Goal: Transaction & Acquisition: Purchase product/service

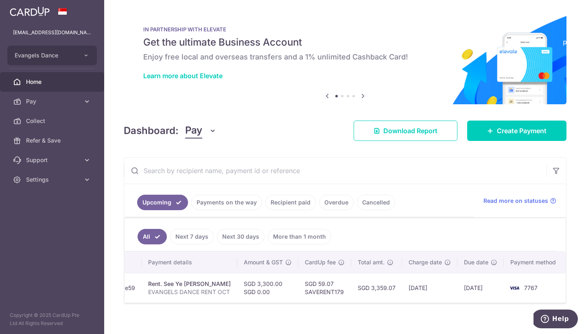
scroll to position [0, 144]
click at [526, 133] on span "Create Payment" at bounding box center [522, 131] width 50 height 10
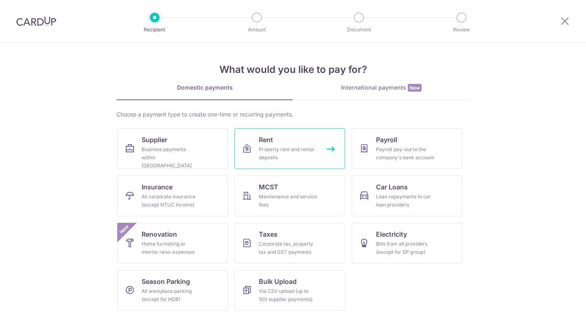
click at [246, 139] on link "Rent Property rent and rental deposits" at bounding box center [289, 148] width 111 height 41
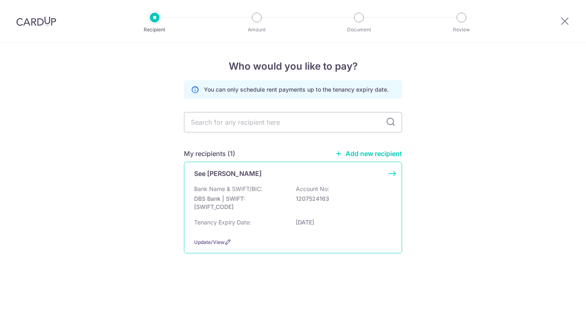
click at [277, 201] on p "DBS Bank | SWIFT: DBSSSGSGXXX" at bounding box center [239, 202] width 91 height 16
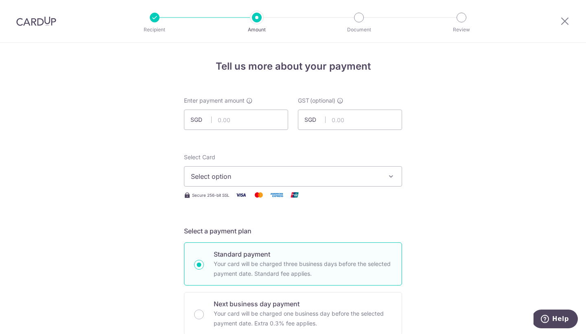
scroll to position [16, 0]
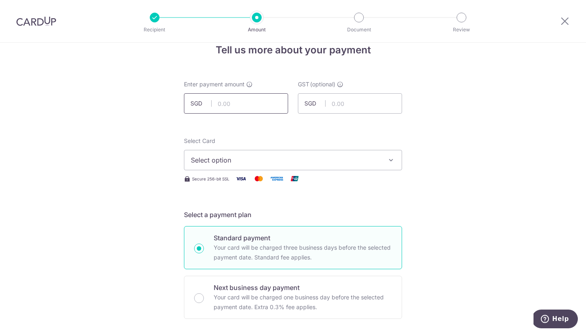
click at [241, 109] on input "text" at bounding box center [236, 103] width 104 height 20
type input "3,300.00"
click at [281, 155] on button "Select option" at bounding box center [293, 160] width 218 height 20
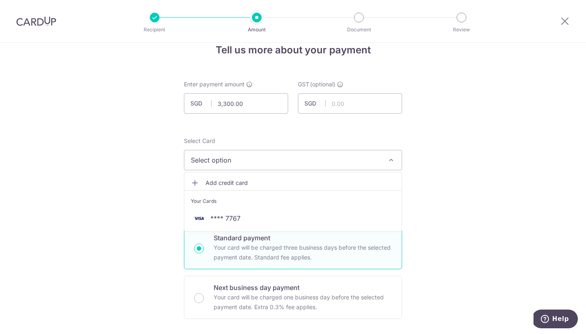
click at [247, 208] on li "Your Cards" at bounding box center [292, 199] width 217 height 18
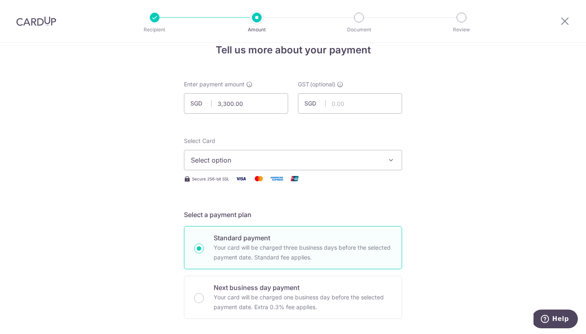
click at [270, 155] on span "Select option" at bounding box center [286, 160] width 190 height 10
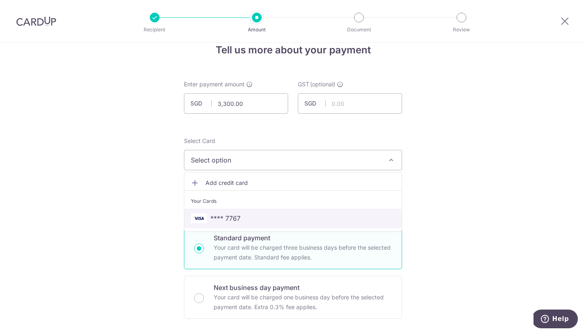
click at [255, 219] on span "**** 7767" at bounding box center [293, 218] width 204 height 10
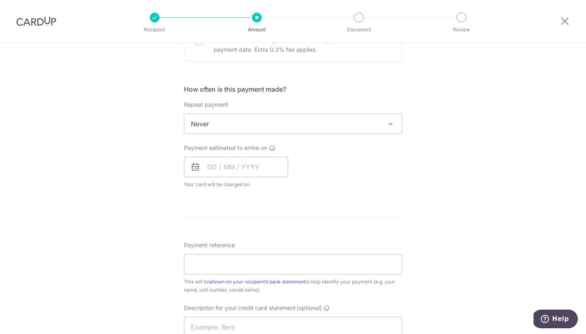
scroll to position [280, 0]
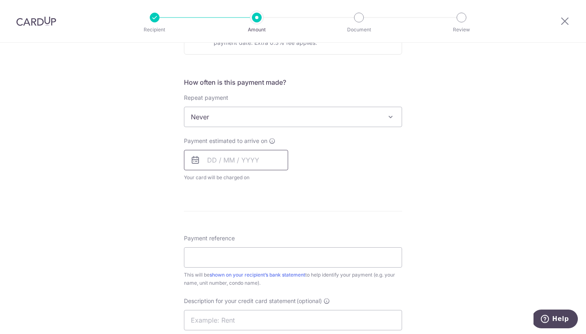
click at [212, 166] on input "text" at bounding box center [236, 160] width 104 height 20
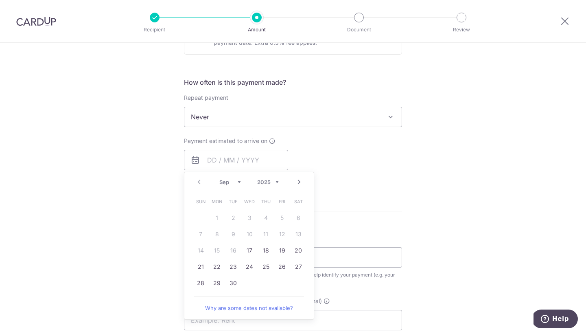
click at [300, 179] on link "Next" at bounding box center [299, 182] width 10 height 10
click at [232, 265] on link "18" at bounding box center [233, 266] width 13 height 13
type input "18/11/2025"
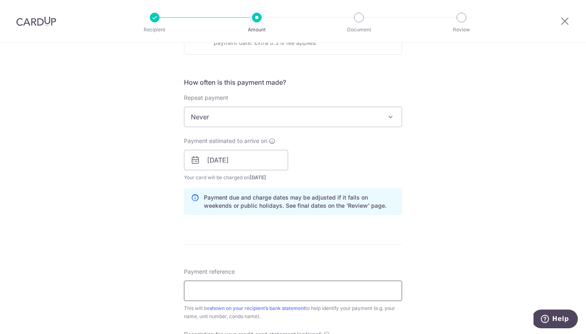
click at [216, 290] on input "Payment reference" at bounding box center [293, 290] width 218 height 20
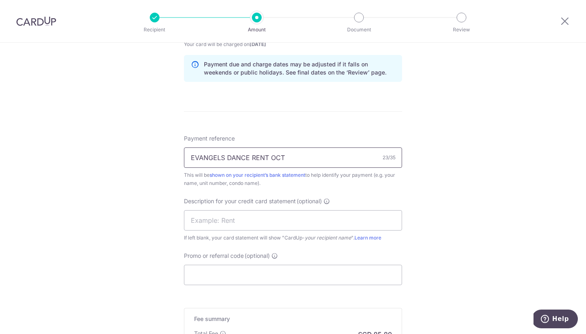
scroll to position [420, 0]
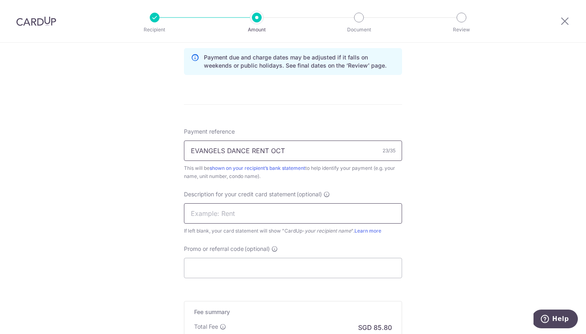
type input "EVANGELS DANCE RENT OCT"
click at [221, 213] on input "text" at bounding box center [293, 213] width 218 height 20
type input "RENT OCT"
click at [224, 271] on input "Promo or referral code (optional)" at bounding box center [293, 268] width 218 height 20
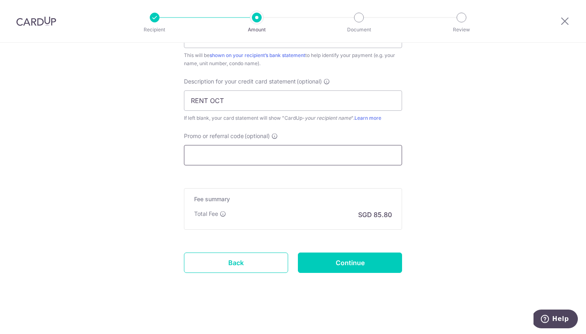
scroll to position [533, 0]
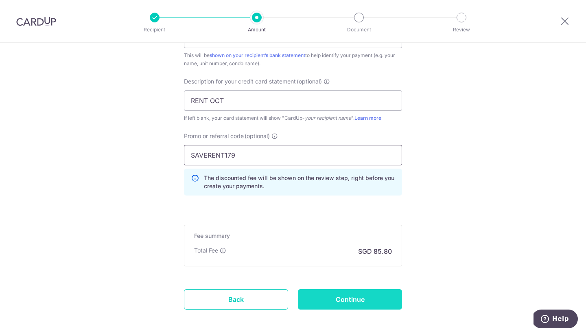
type input "SAVERENT179"
click at [365, 299] on input "Continue" at bounding box center [350, 299] width 104 height 20
type input "Create Schedule"
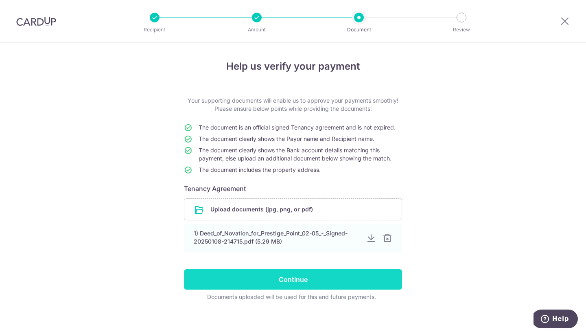
click at [347, 277] on input "Continue" at bounding box center [293, 279] width 218 height 20
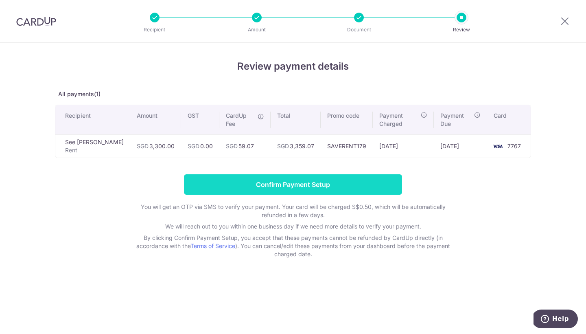
click at [341, 188] on input "Confirm Payment Setup" at bounding box center [293, 184] width 218 height 20
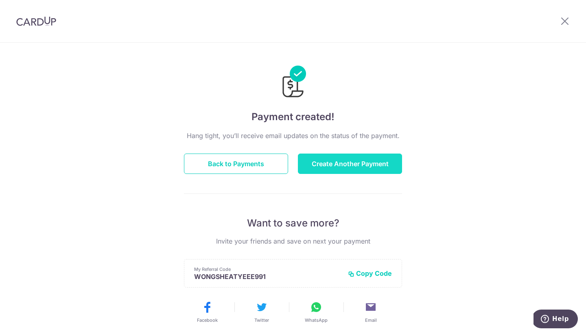
click at [340, 170] on button "Create Another Payment" at bounding box center [350, 163] width 104 height 20
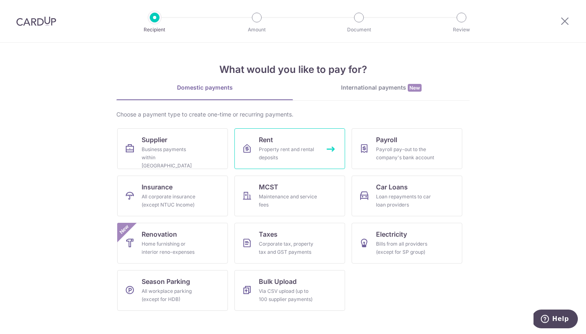
click at [321, 150] on link "Rent Property rent and rental deposits" at bounding box center [289, 148] width 111 height 41
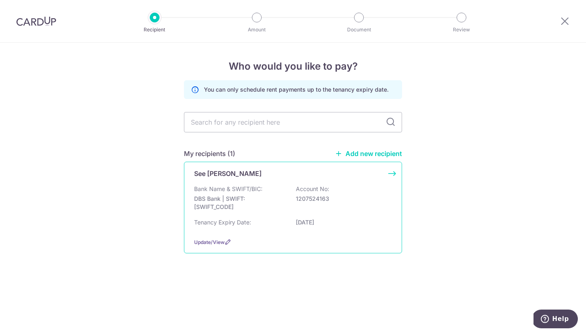
click at [252, 223] on div "Tenancy Expiry Date: [DATE]" at bounding box center [293, 224] width 198 height 13
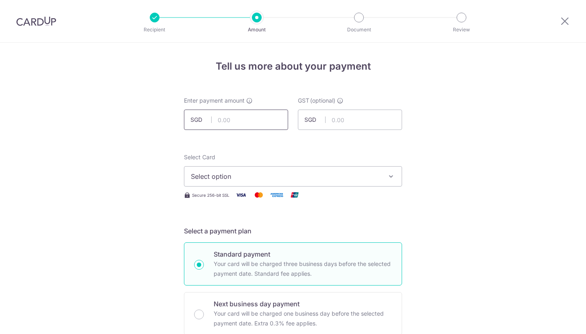
click at [242, 115] on input "text" at bounding box center [236, 119] width 104 height 20
type input "3,300.00"
click at [303, 178] on span "Select option" at bounding box center [286, 176] width 190 height 10
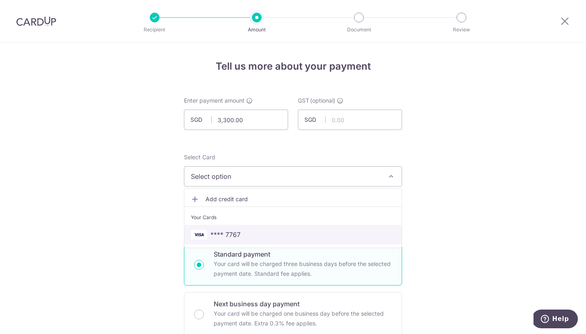
click at [238, 238] on span "**** 7767" at bounding box center [225, 234] width 30 height 10
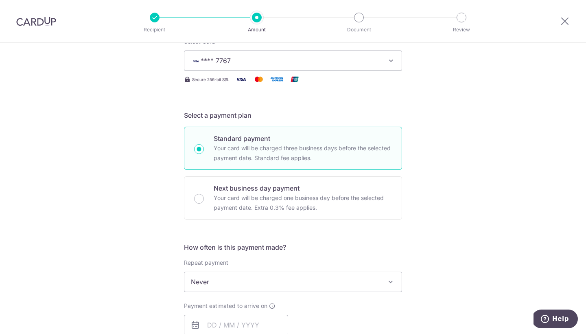
scroll to position [188, 0]
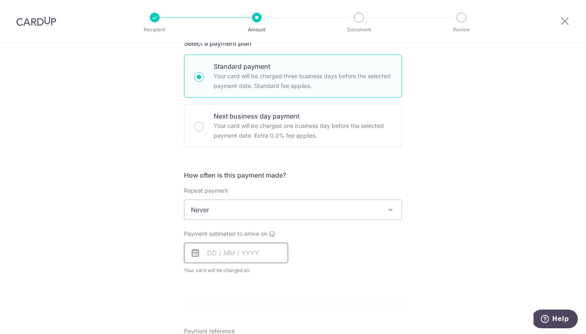
click at [211, 255] on input "text" at bounding box center [236, 252] width 104 height 20
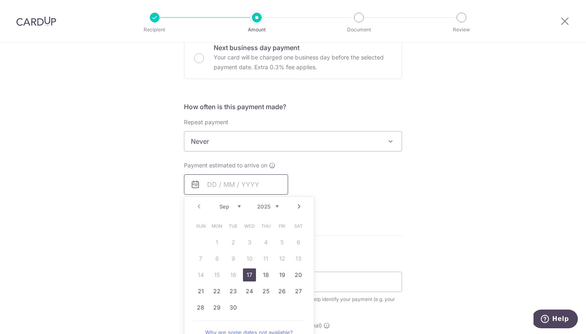
scroll to position [267, 0]
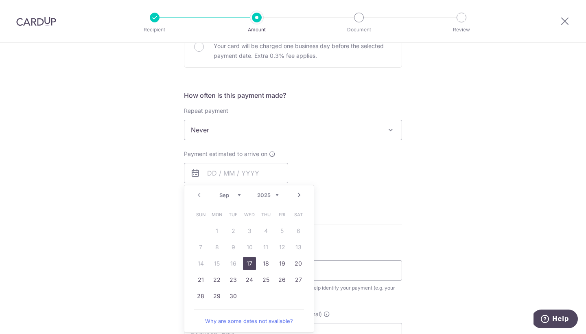
click at [292, 194] on div "Prev Next Sep Oct Nov [DATE] 2026 2027 2028 2029 2030 2031 2032 2033 2034 2035" at bounding box center [248, 195] width 129 height 20
click at [299, 193] on link "Next" at bounding box center [299, 195] width 10 height 10
click at [264, 266] on link "18" at bounding box center [265, 263] width 13 height 13
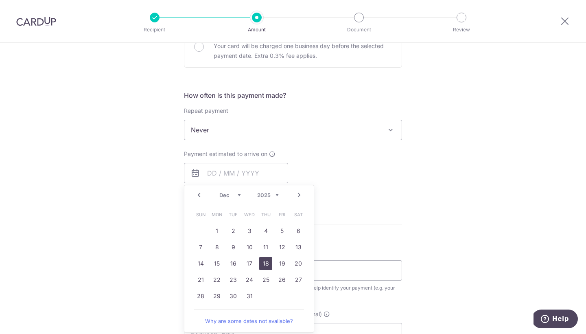
type input "18/12/2025"
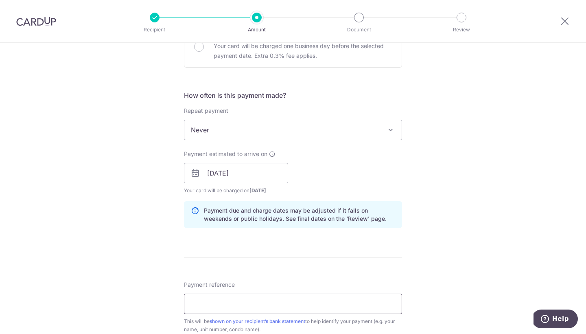
click at [236, 309] on input "Payment reference" at bounding box center [293, 303] width 218 height 20
type input "EVANGELS DANCE RENT DEC"
click at [412, 264] on div "Tell us more about your payment Enter payment amount SGD 3,300.00 3300.00 GST (…" at bounding box center [293, 187] width 586 height 824
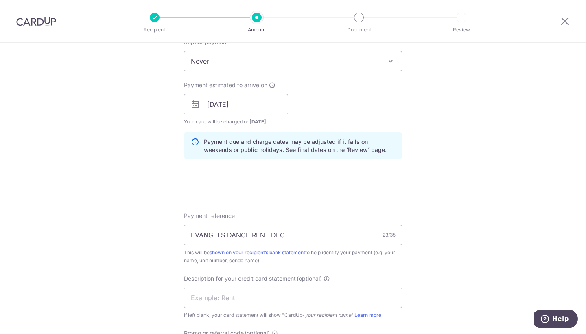
scroll to position [350, 0]
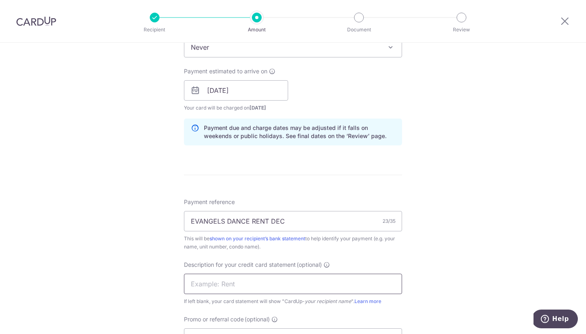
click at [330, 281] on input "text" at bounding box center [293, 283] width 218 height 20
type input "E"
type input "RENT DEC"
click at [488, 165] on div "Tell us more about your payment Enter payment amount SGD 3,300.00 3300.00 GST (…" at bounding box center [293, 105] width 586 height 824
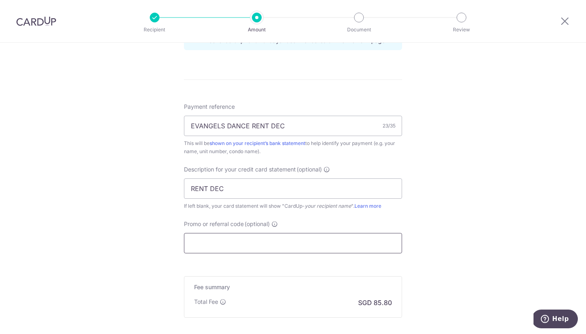
click at [301, 243] on input "Promo or referral code (optional)" at bounding box center [293, 243] width 218 height 20
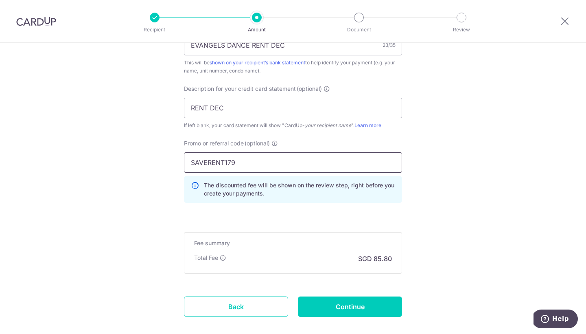
scroll to position [536, 0]
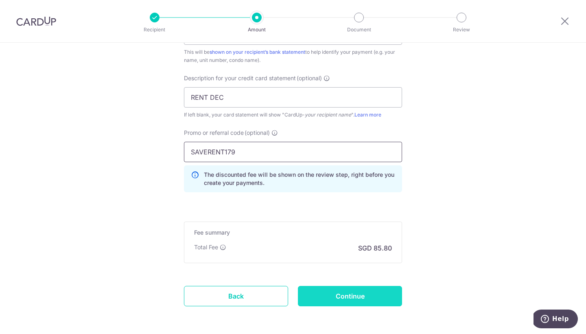
type input "SAVERENT179"
click at [337, 292] on input "Continue" at bounding box center [350, 296] width 104 height 20
type input "Create Schedule"
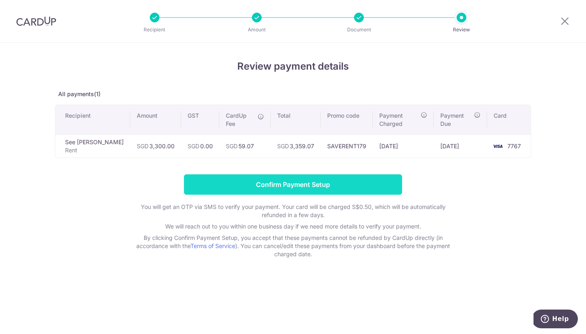
click at [344, 192] on input "Confirm Payment Setup" at bounding box center [293, 184] width 218 height 20
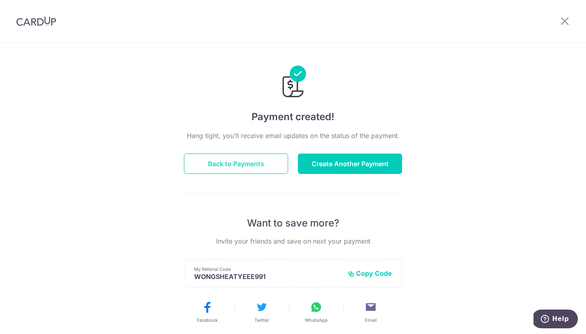
click at [245, 158] on button "Back to Payments" at bounding box center [236, 163] width 104 height 20
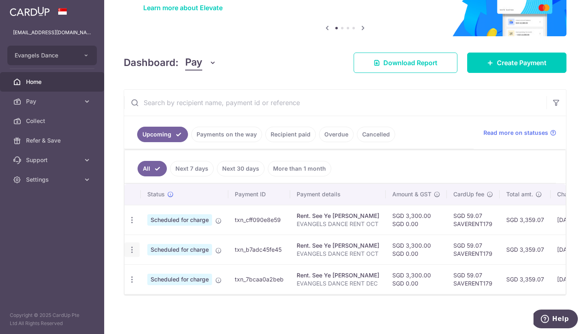
click at [134, 250] on icon "button" at bounding box center [132, 249] width 9 height 9
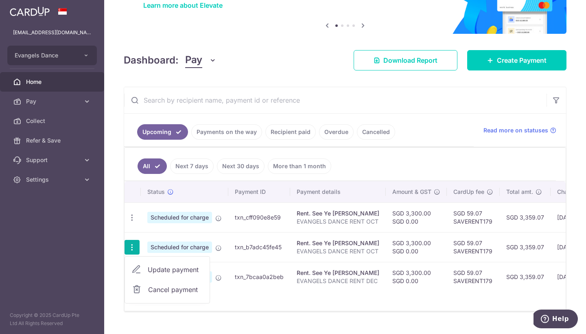
click at [153, 271] on span "Update payment" at bounding box center [175, 269] width 55 height 10
radio input "true"
type input "3,300.00"
type input "0.00"
type input "18/11/2025"
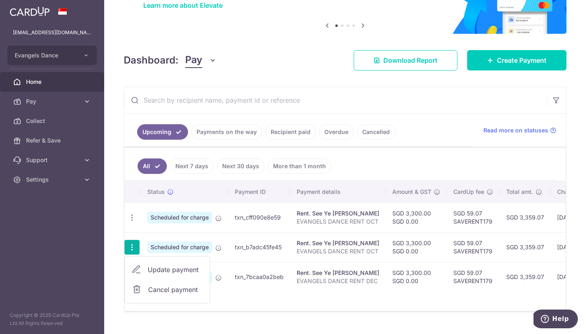
type input "EVANGELS DANCE RENT OCT"
type input "RENT OCT"
type input "SAVERENT179"
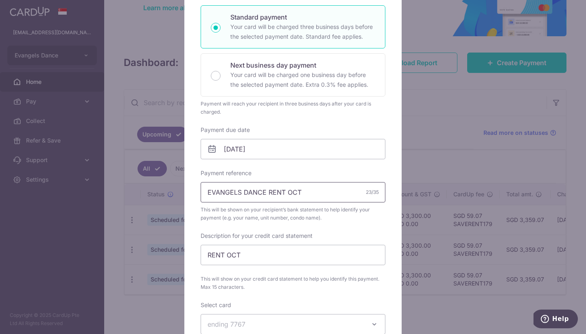
scroll to position [140, 0]
click at [298, 195] on input "EVANGELS DANCE RENT OCT" at bounding box center [293, 191] width 185 height 20
click at [300, 189] on input "EVANGELS DANCE RENT OCT" at bounding box center [293, 191] width 185 height 20
type input "EVANGELS DANCE RENT NOV"
click at [243, 254] on input "RENT OCT" at bounding box center [293, 254] width 185 height 20
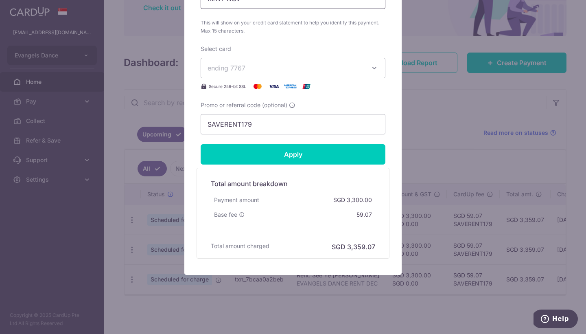
scroll to position [395, 0]
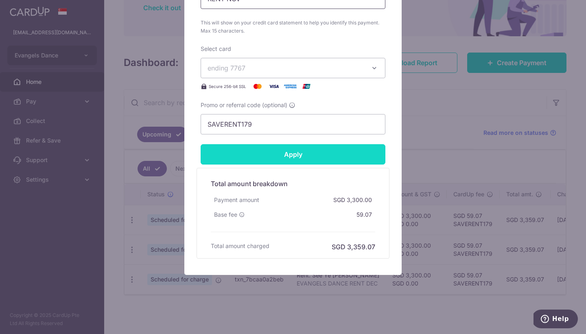
type input "RENT NOV"
click at [299, 160] on input "Apply" at bounding box center [293, 154] width 185 height 20
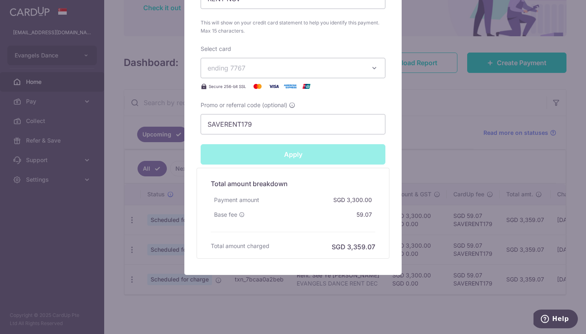
type input "Successfully Applied"
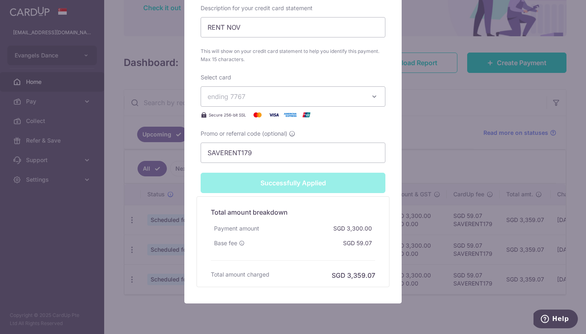
click at [427, 121] on div "Edit payment By clicking apply, you will make changes to all payments to See Ye…" at bounding box center [293, 167] width 586 height 334
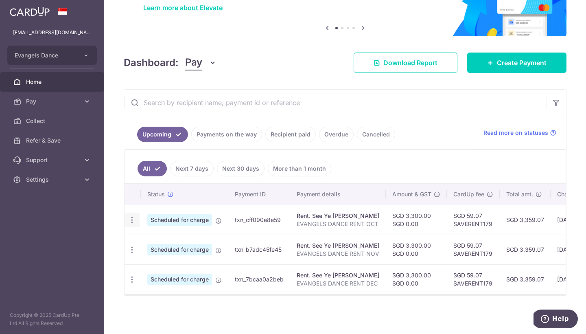
scroll to position [70, 0]
click at [133, 219] on icon "button" at bounding box center [132, 220] width 9 height 9
click at [158, 241] on span "Update payment" at bounding box center [175, 242] width 55 height 10
radio input "true"
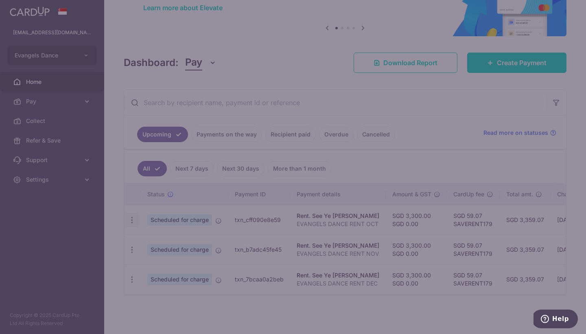
type input "3,300.00"
type input "0.00"
type input "[DATE]"
type input "EVANGELS DANCE RENT OCT"
type input "RENT OCT"
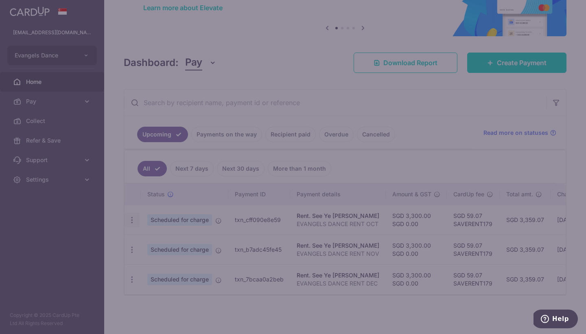
type input "SAVERENT179"
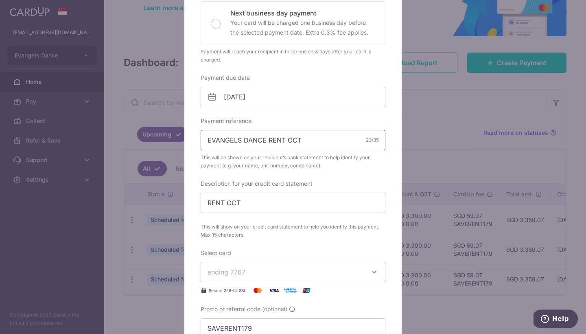
scroll to position [235, 0]
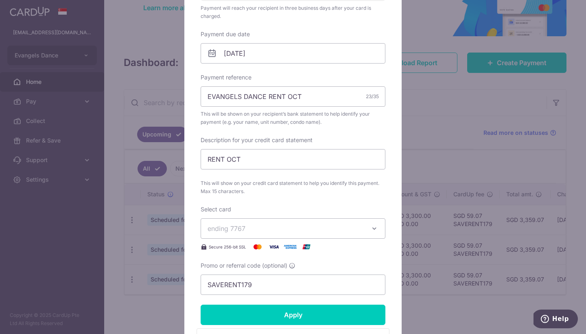
click at [474, 168] on div "Edit payment By clicking apply, you will make changes to all payments to See Ye…" at bounding box center [293, 167] width 586 height 334
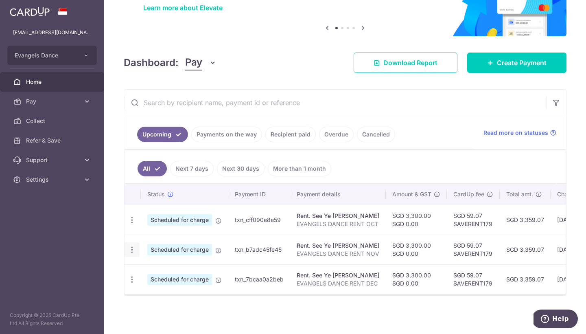
click at [132, 248] on icon "button" at bounding box center [132, 249] width 9 height 9
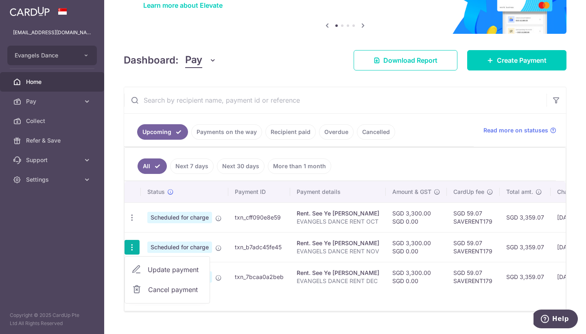
click at [172, 269] on span "Update payment" at bounding box center [175, 269] width 55 height 10
radio input "true"
type input "18/11/2025"
type input "EVANGELS DANCE RENT NOV"
type input "RENT NOV"
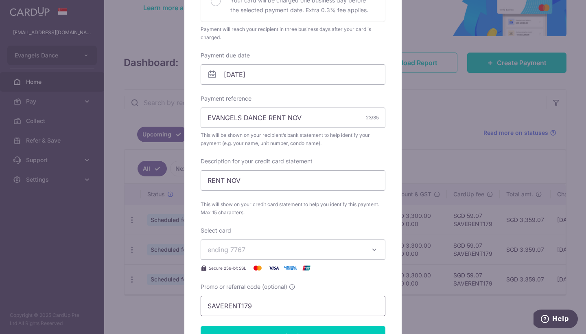
scroll to position [213, 0]
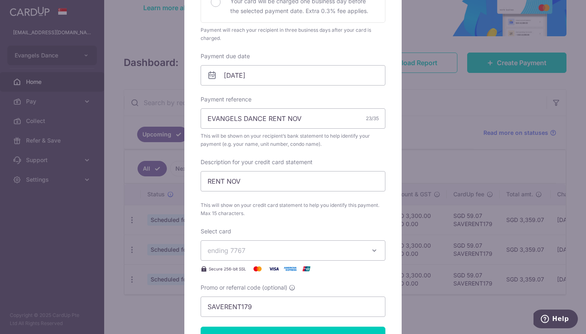
click at [493, 111] on div "Edit payment By clicking apply, you will make changes to all payments to See Ye…" at bounding box center [293, 167] width 586 height 334
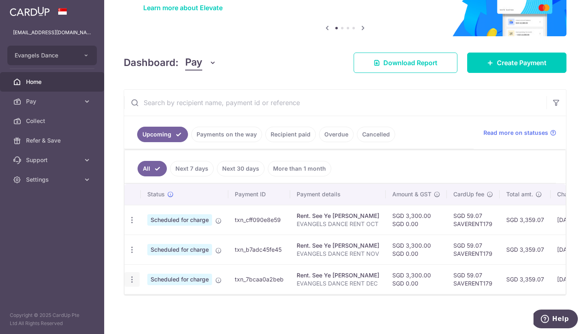
scroll to position [0, 0]
click at [132, 281] on div "Update payment Cancel payment" at bounding box center [131, 279] width 15 height 15
click at [132, 281] on icon "button" at bounding box center [132, 279] width 9 height 9
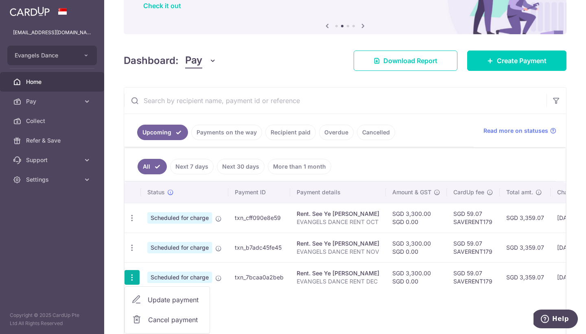
click at [139, 299] on icon at bounding box center [136, 300] width 10 height 10
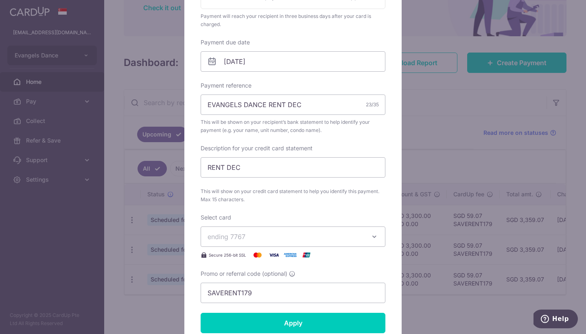
scroll to position [210, 0]
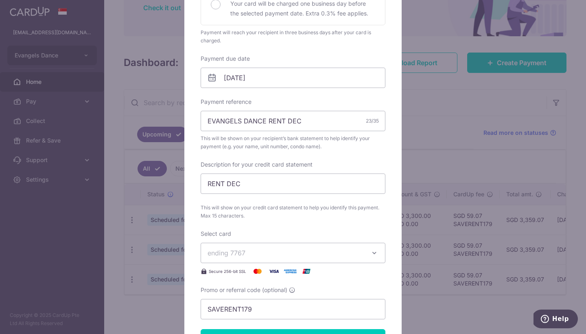
click at [454, 116] on div "Edit payment By clicking apply, you will make changes to all payments to See Ye…" at bounding box center [293, 167] width 586 height 334
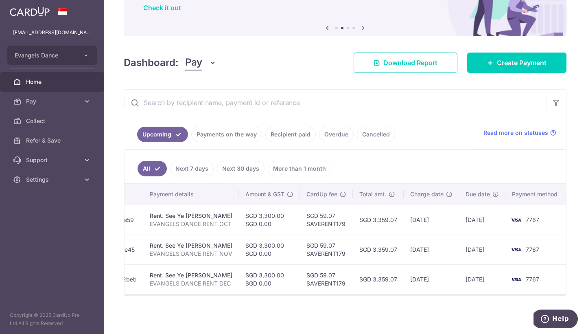
scroll to position [0, 146]
click at [508, 61] on span "Create Payment" at bounding box center [522, 63] width 50 height 10
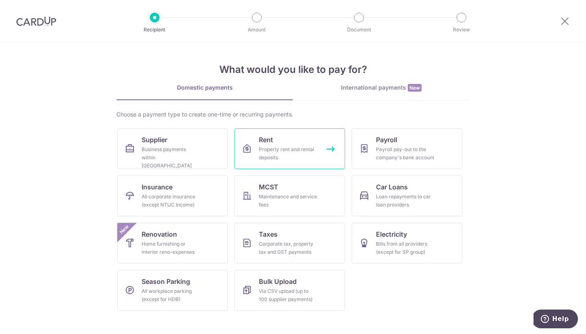
click at [295, 152] on div "Property rent and rental deposits" at bounding box center [288, 153] width 59 height 16
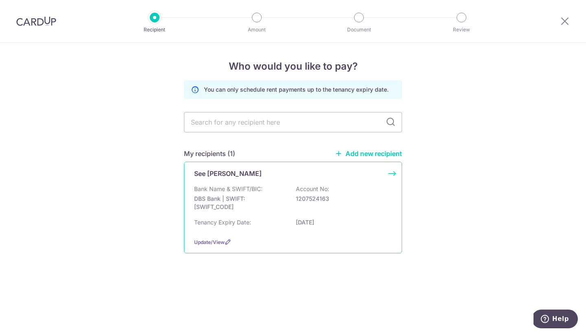
click at [271, 172] on div "See [PERSON_NAME]" at bounding box center [288, 173] width 188 height 10
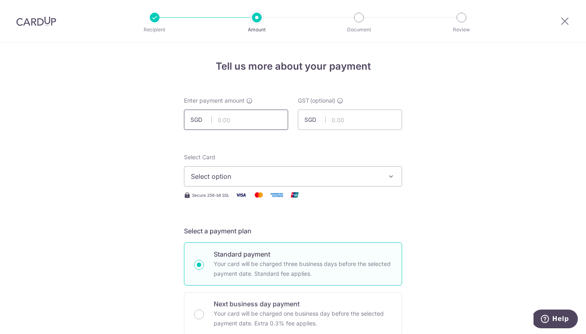
click at [241, 115] on input "text" at bounding box center [236, 119] width 104 height 20
type input "3,300.00"
click at [297, 171] on button "Select option" at bounding box center [293, 176] width 218 height 20
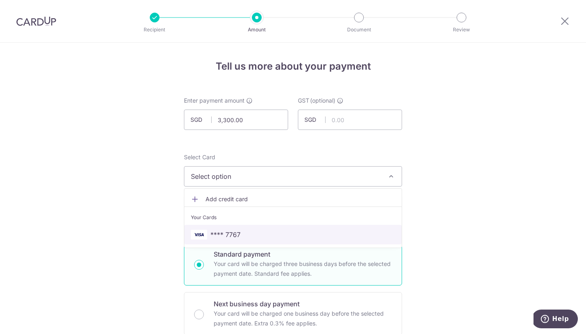
click at [259, 238] on span "**** 7767" at bounding box center [293, 234] width 204 height 10
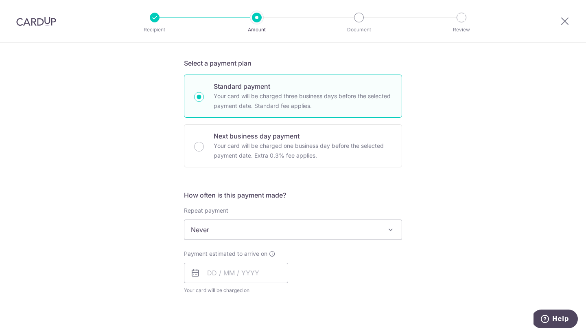
scroll to position [167, 0]
click at [206, 276] on input "text" at bounding box center [236, 273] width 104 height 20
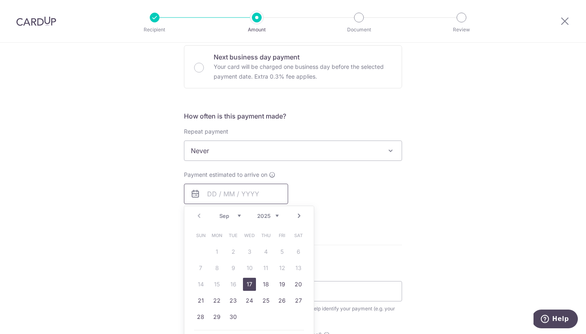
scroll to position [254, 0]
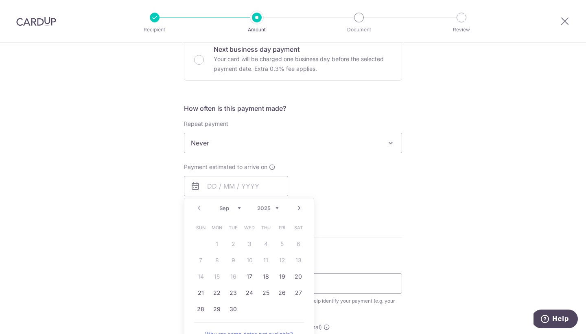
click at [296, 207] on link "Next" at bounding box center [299, 208] width 10 height 10
click at [200, 287] on link "18" at bounding box center [200, 292] width 13 height 13
type input "18/01/2026"
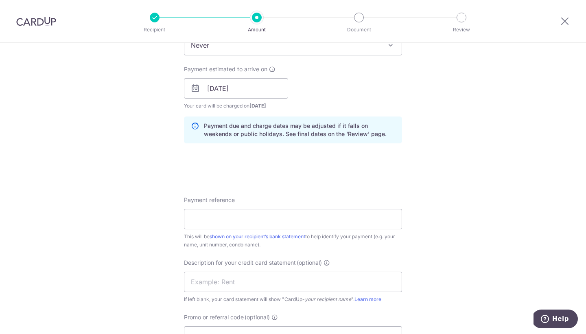
scroll to position [361, 0]
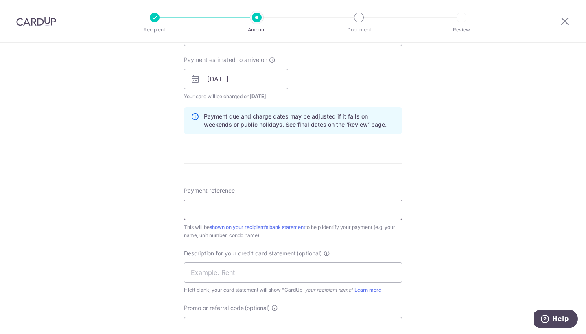
click at [307, 206] on input "Payment reference" at bounding box center [293, 209] width 218 height 20
type input "EVANGELS DANCE RENT JAN"
click at [276, 266] on input "text" at bounding box center [293, 272] width 218 height 20
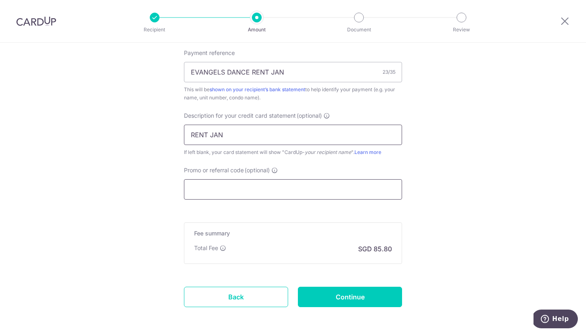
type input "RENT JAN"
click at [277, 188] on input "Promo or referral code (optional)" at bounding box center [293, 189] width 218 height 20
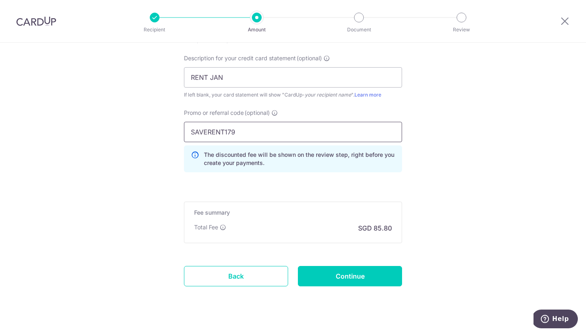
scroll to position [561, 0]
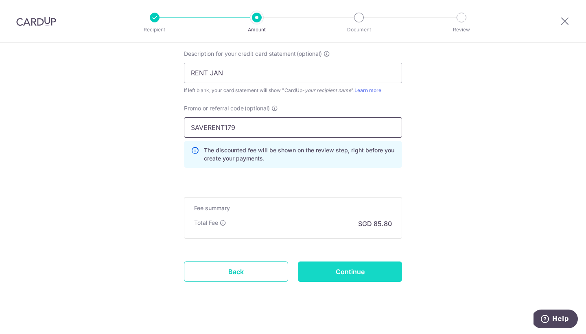
type input "SAVERENT179"
click at [336, 277] on input "Continue" at bounding box center [350, 271] width 104 height 20
type input "Create Schedule"
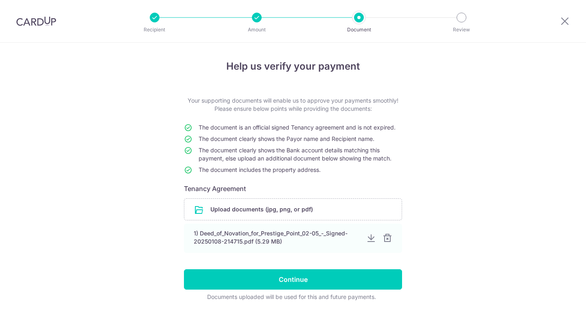
click at [336, 277] on input "Continue" at bounding box center [293, 279] width 218 height 20
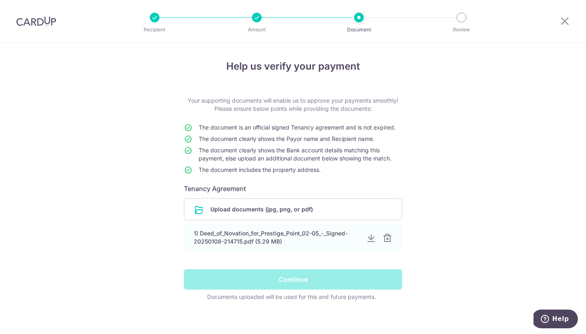
click at [310, 276] on div "Continue" at bounding box center [293, 279] width 228 height 20
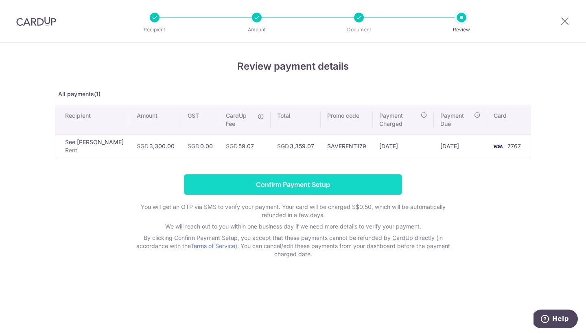
click at [308, 185] on input "Confirm Payment Setup" at bounding box center [293, 184] width 218 height 20
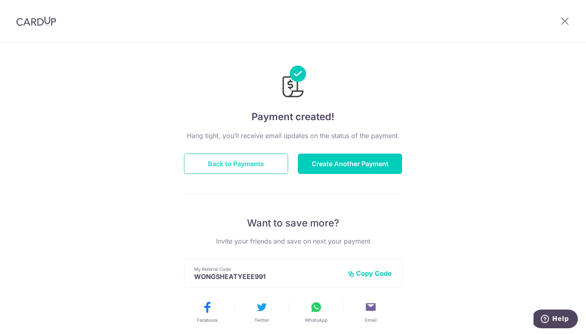
click at [274, 164] on button "Back to Payments" at bounding box center [236, 163] width 104 height 20
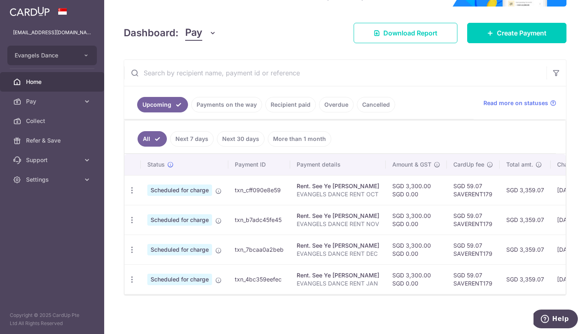
scroll to position [100, 0]
click at [127, 276] on div "Update payment Cancel payment" at bounding box center [131, 279] width 15 height 15
click at [131, 276] on icon "button" at bounding box center [132, 279] width 9 height 9
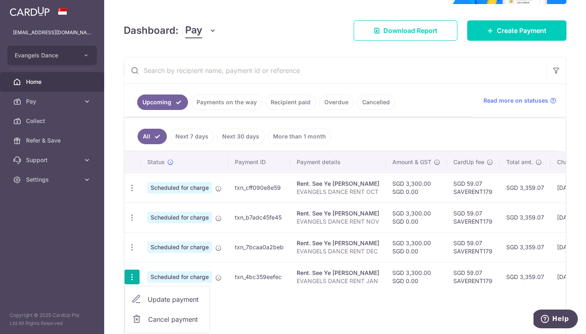
click at [159, 297] on span "Update payment" at bounding box center [175, 299] width 55 height 10
radio input "true"
type input "3,300.00"
type input "0.00"
type input "[DATE]"
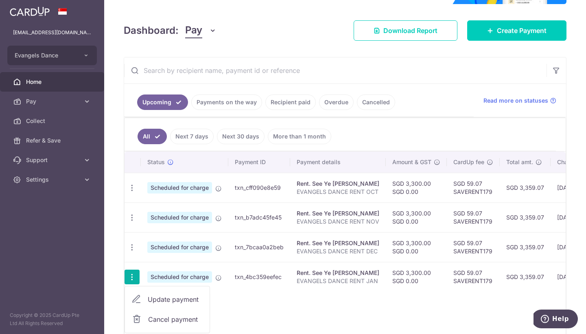
type input "EVANGELS DANCE RENT JAN"
type input "RENT JAN"
type input "SAVERENT179"
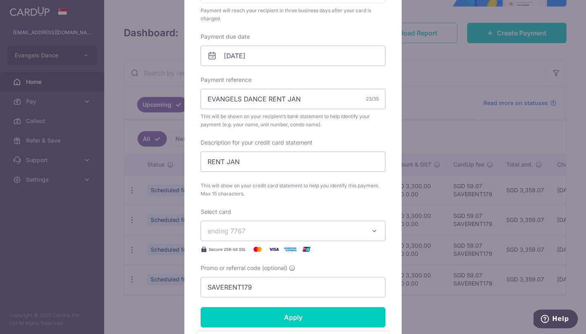
scroll to position [239, 0]
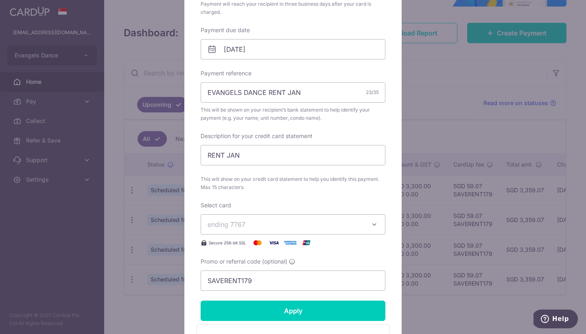
click at [481, 214] on div "Edit payment By clicking apply, you will make changes to all payments to See [P…" at bounding box center [293, 167] width 586 height 334
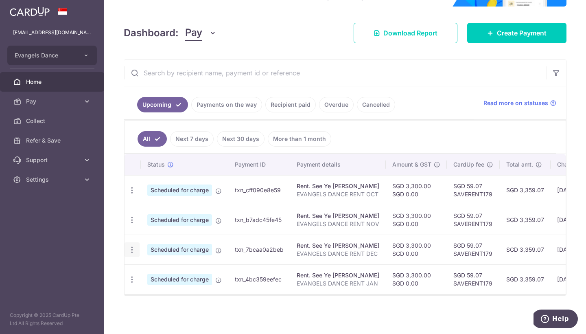
click at [132, 249] on icon "button" at bounding box center [132, 249] width 9 height 9
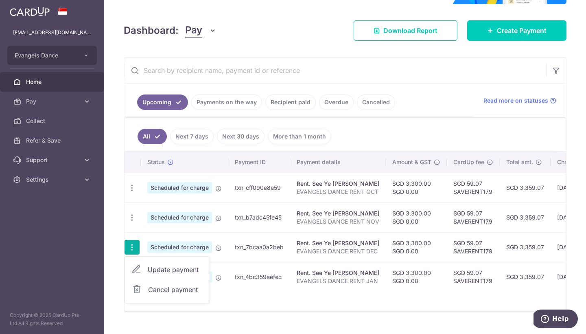
click at [176, 263] on link "Update payment" at bounding box center [167, 270] width 85 height 20
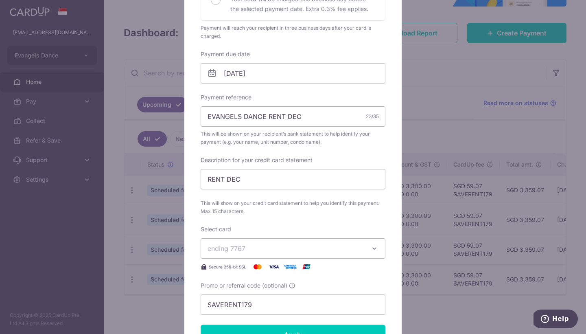
scroll to position [215, 0]
click at [494, 153] on div "Edit payment By clicking apply, you will make changes to all payments to See [P…" at bounding box center [293, 167] width 586 height 334
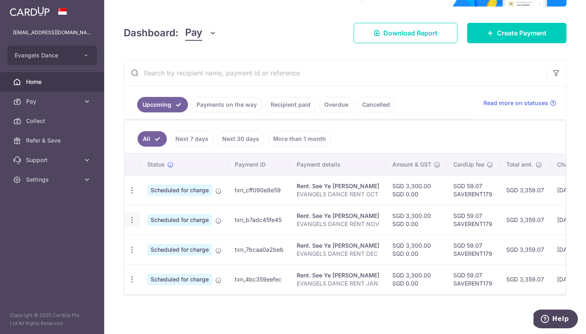
click at [132, 218] on icon "button" at bounding box center [132, 220] width 9 height 9
click at [183, 242] on span "Update payment" at bounding box center [175, 242] width 55 height 10
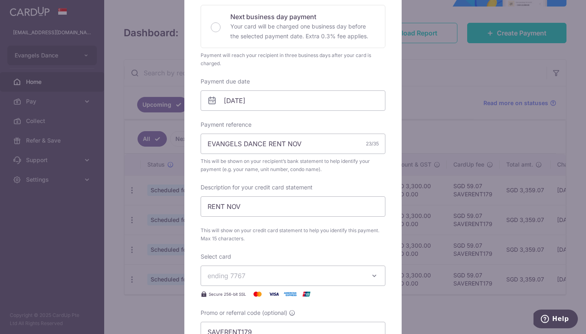
scroll to position [187, 0]
click at [425, 172] on div "Edit payment By clicking apply, you will make changes to all payments to See [P…" at bounding box center [293, 167] width 586 height 334
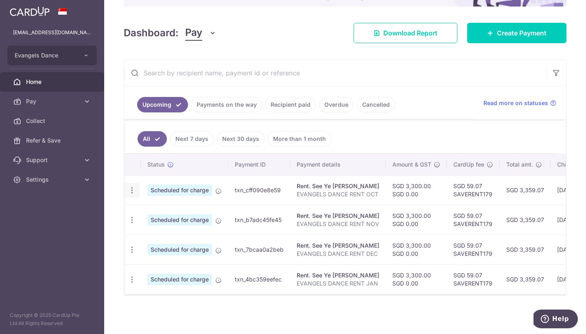
click at [132, 187] on icon "button" at bounding box center [132, 190] width 9 height 9
click at [155, 209] on span "Update payment" at bounding box center [175, 212] width 55 height 10
radio input "true"
type input "[DATE]"
type input "EVANGELS DANCE RENT OCT"
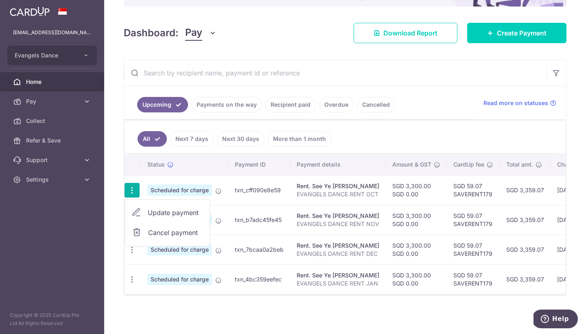
type input "RENT OCT"
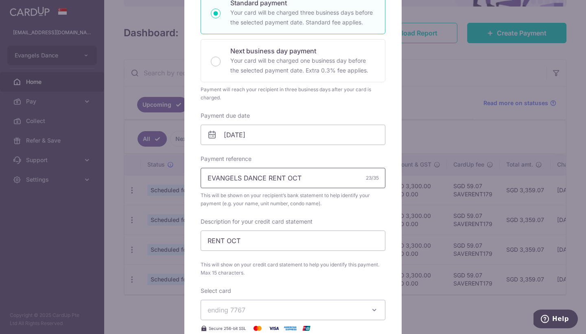
scroll to position [157, 0]
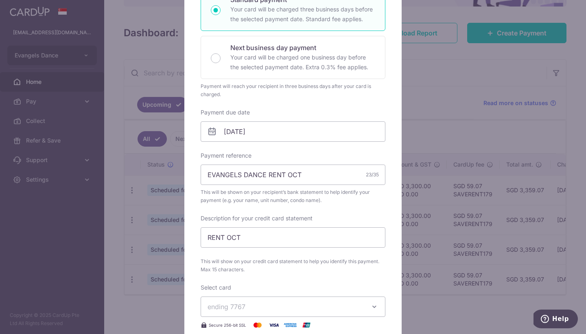
click at [530, 189] on div "Edit payment By clicking apply, you will make changes to all payments to See [P…" at bounding box center [293, 167] width 586 height 334
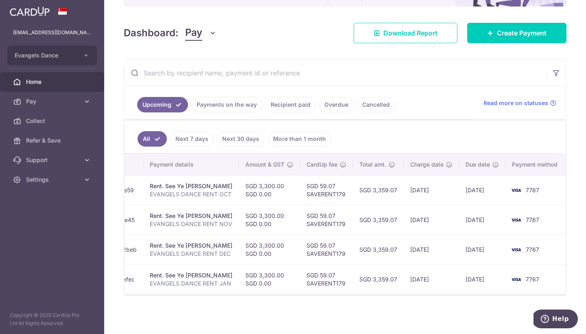
scroll to position [0, 146]
click at [85, 121] on link "Collect" at bounding box center [52, 121] width 104 height 20
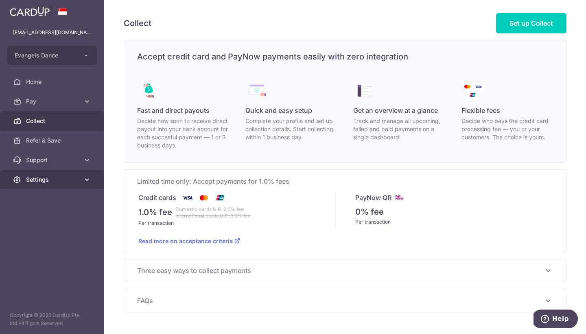
click at [56, 181] on span "Settings" at bounding box center [53, 179] width 54 height 8
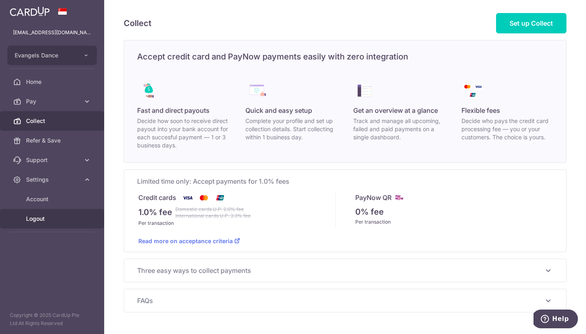
click at [43, 220] on span "Logout" at bounding box center [53, 218] width 54 height 8
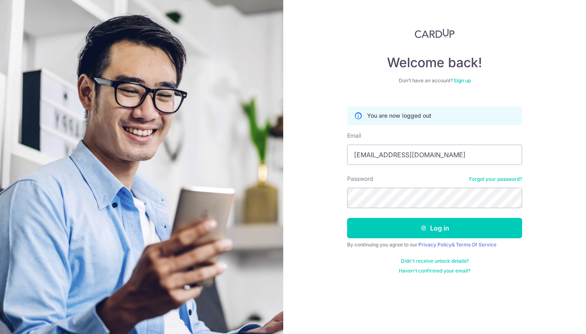
type input "[EMAIL_ADDRESS][DOMAIN_NAME]"
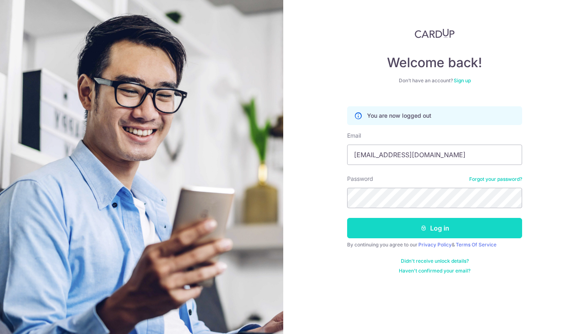
click at [384, 227] on button "Log in" at bounding box center [434, 228] width 175 height 20
